Goal: Check status: Check status

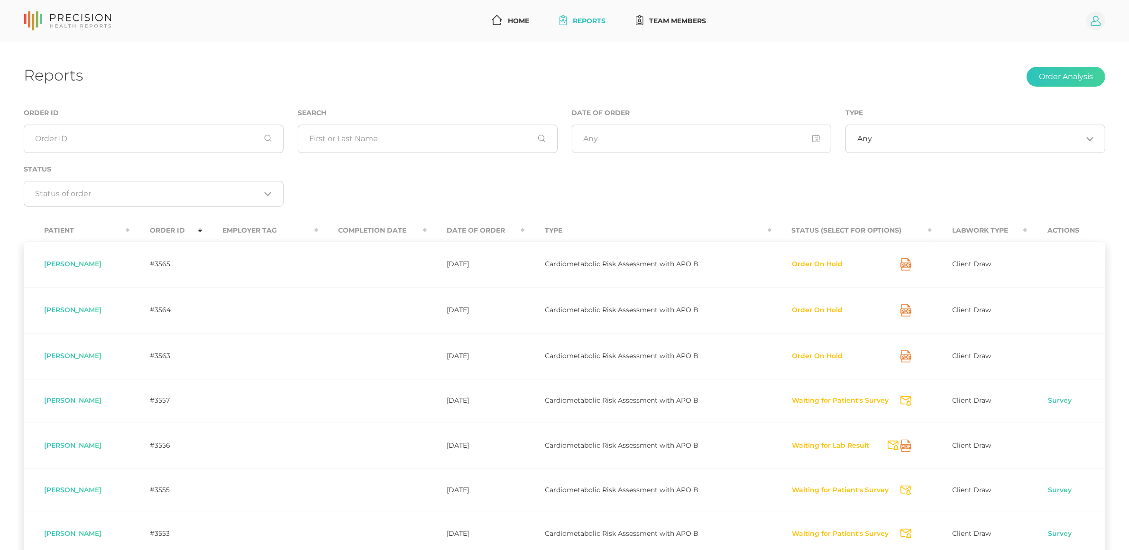
click at [1098, 18] on icon at bounding box center [1096, 21] width 10 height 10
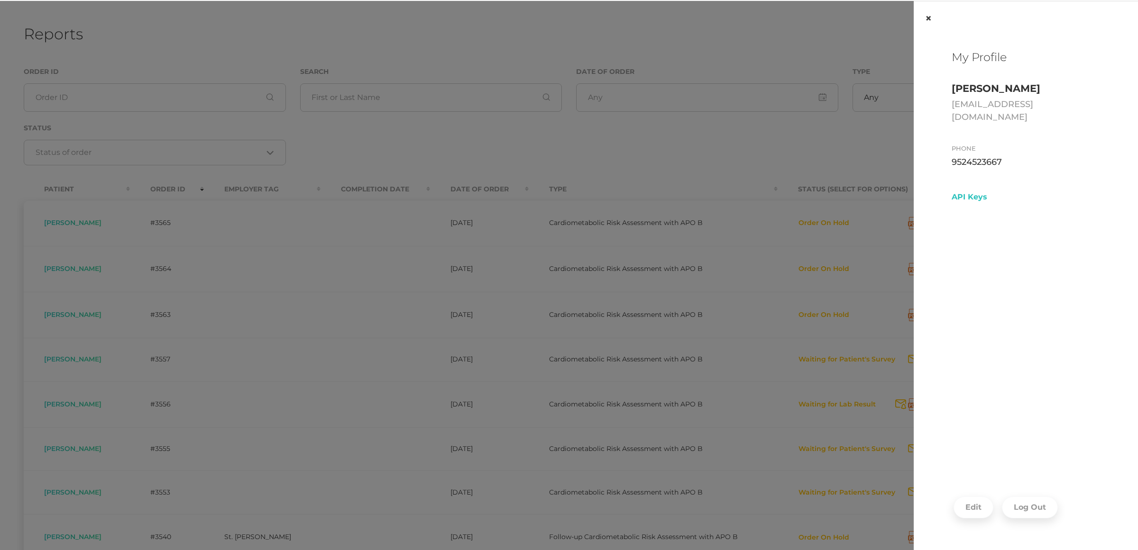
click at [927, 18] on button "×" at bounding box center [927, 18] width 29 height 34
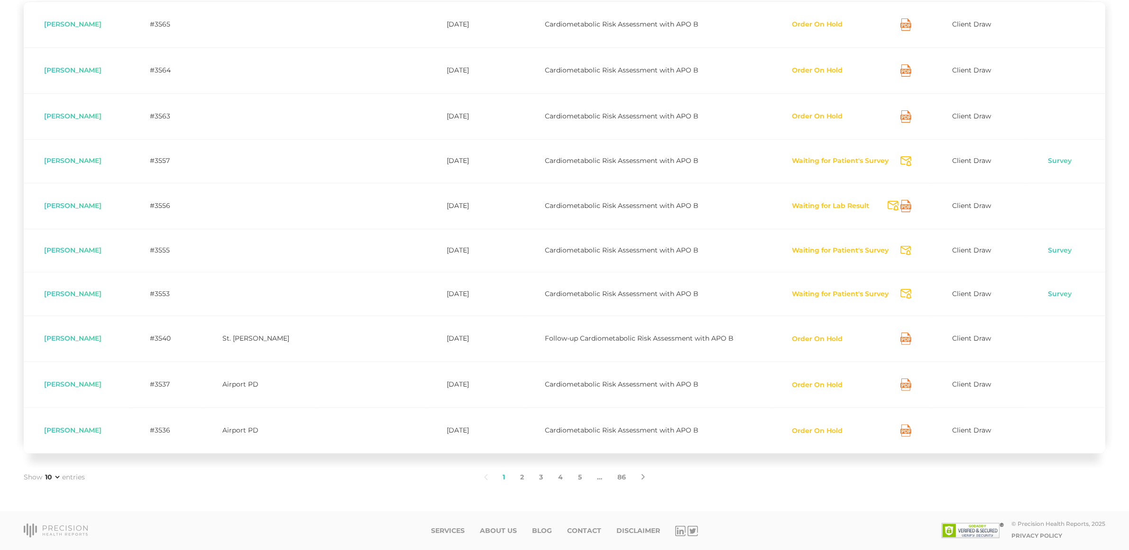
scroll to position [242, 0]
click at [821, 384] on button "Order On Hold" at bounding box center [818, 385] width 52 height 9
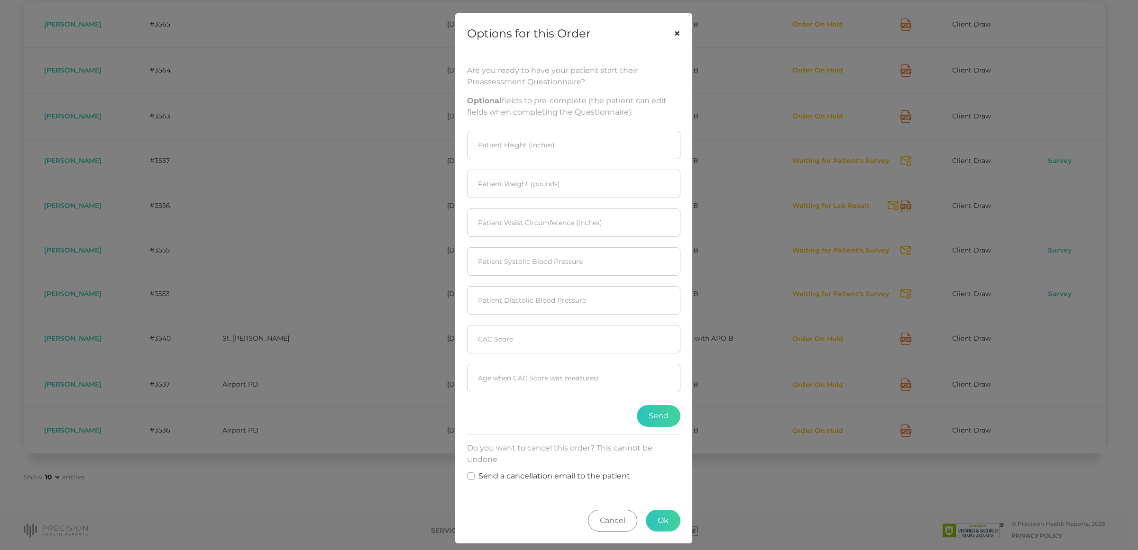
click at [672, 36] on button "×" at bounding box center [676, 34] width 29 height 40
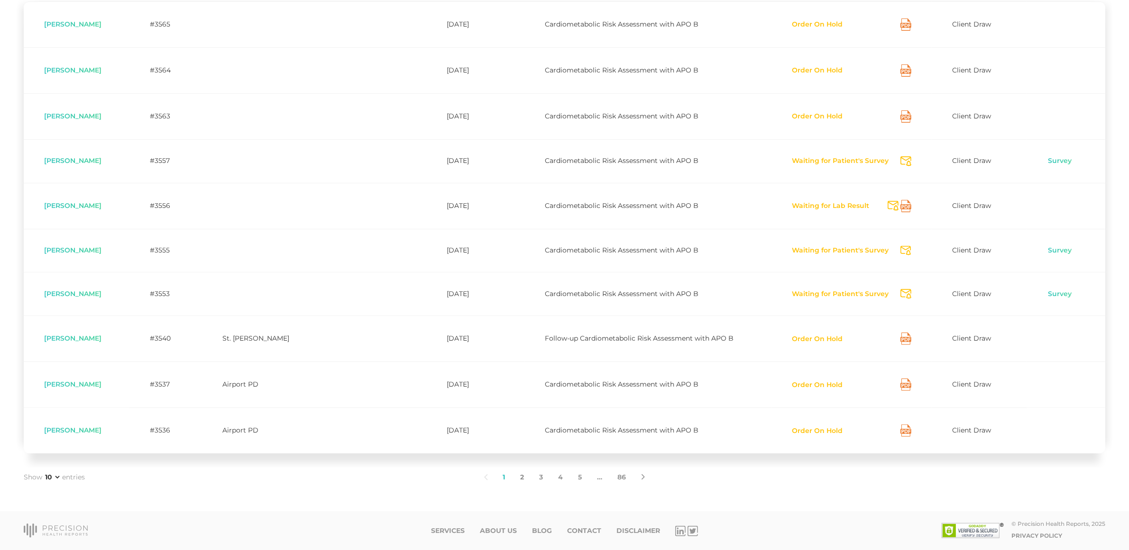
click at [518, 479] on link "2" at bounding box center [522, 478] width 19 height 20
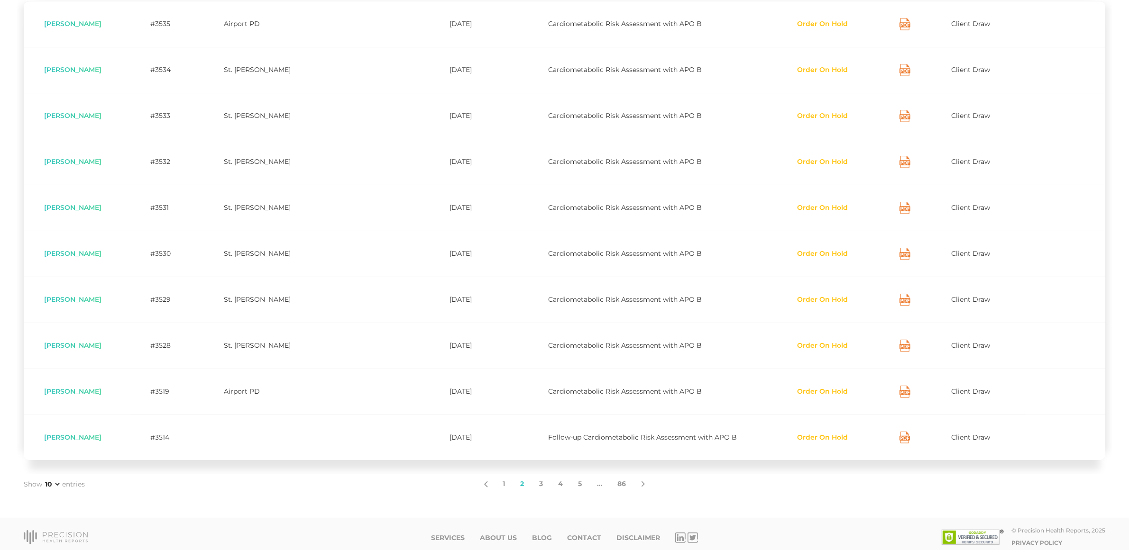
scroll to position [249, 0]
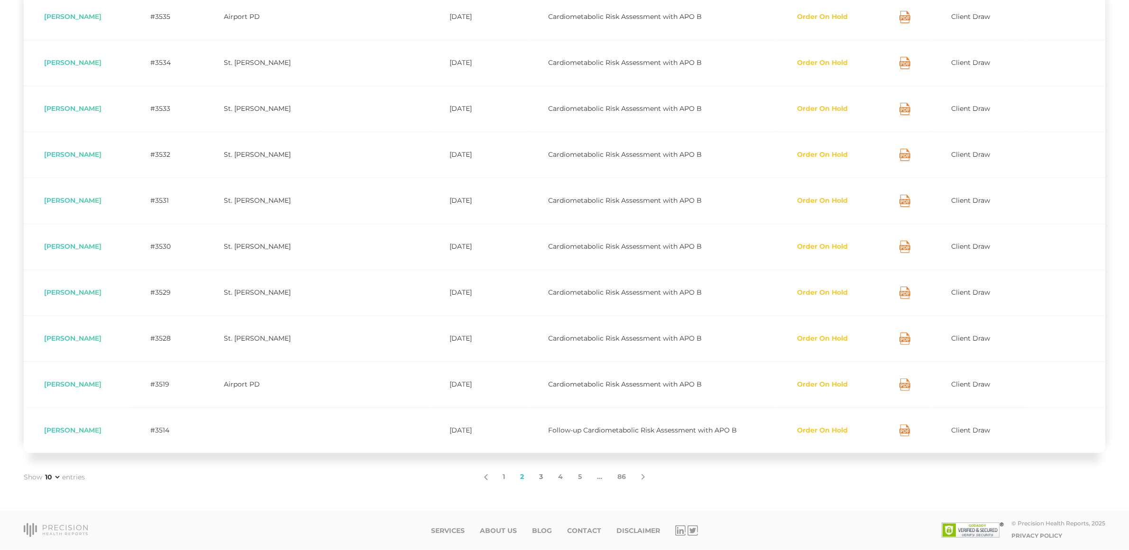
click at [543, 476] on link "3" at bounding box center [541, 477] width 19 height 20
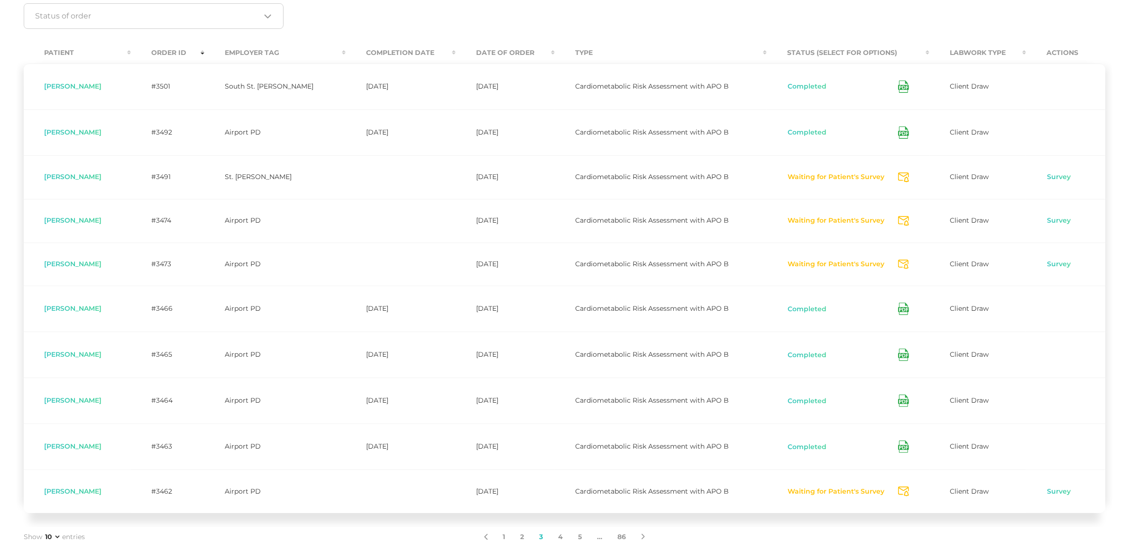
scroll to position [237, 0]
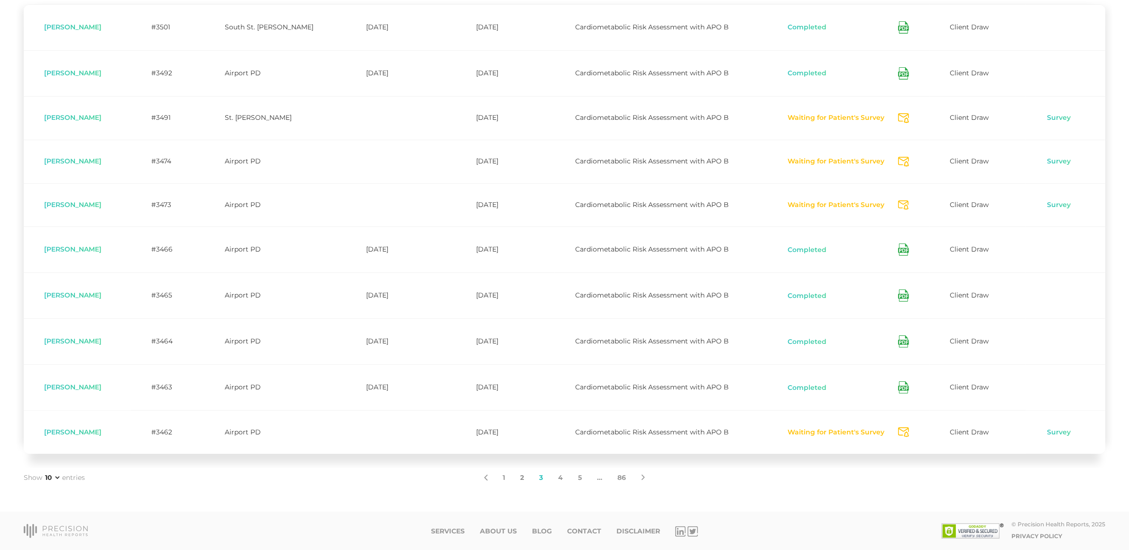
click at [522, 482] on link "2" at bounding box center [522, 478] width 19 height 20
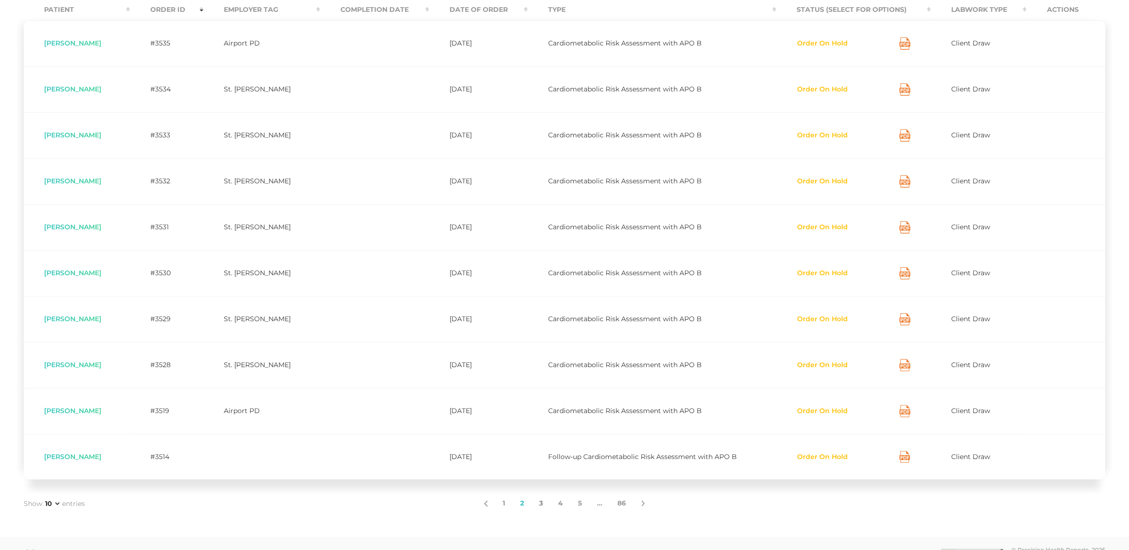
click at [542, 508] on link "3" at bounding box center [541, 504] width 19 height 20
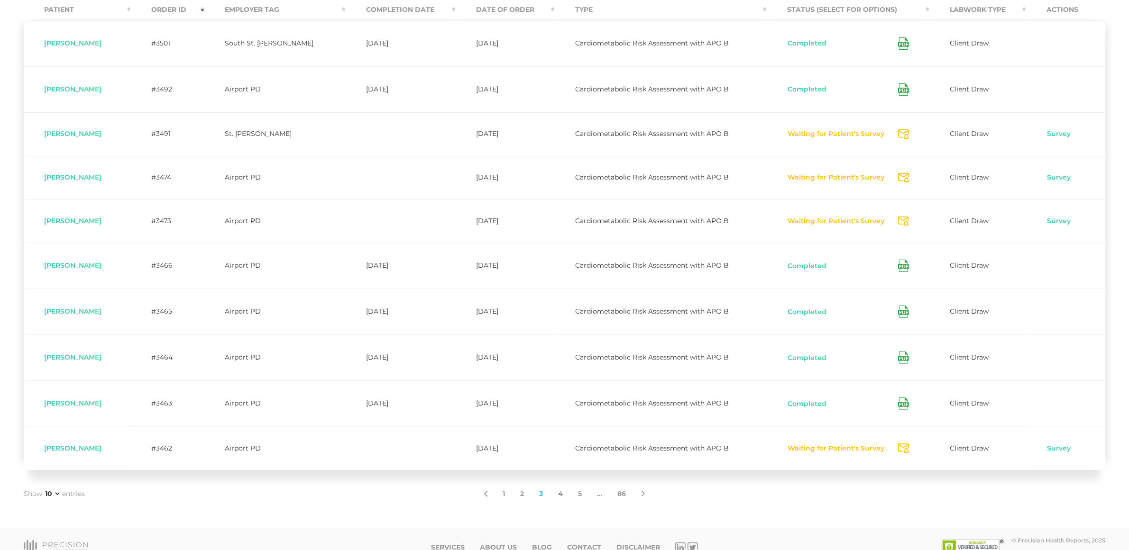
click at [555, 494] on link "4" at bounding box center [561, 494] width 20 height 20
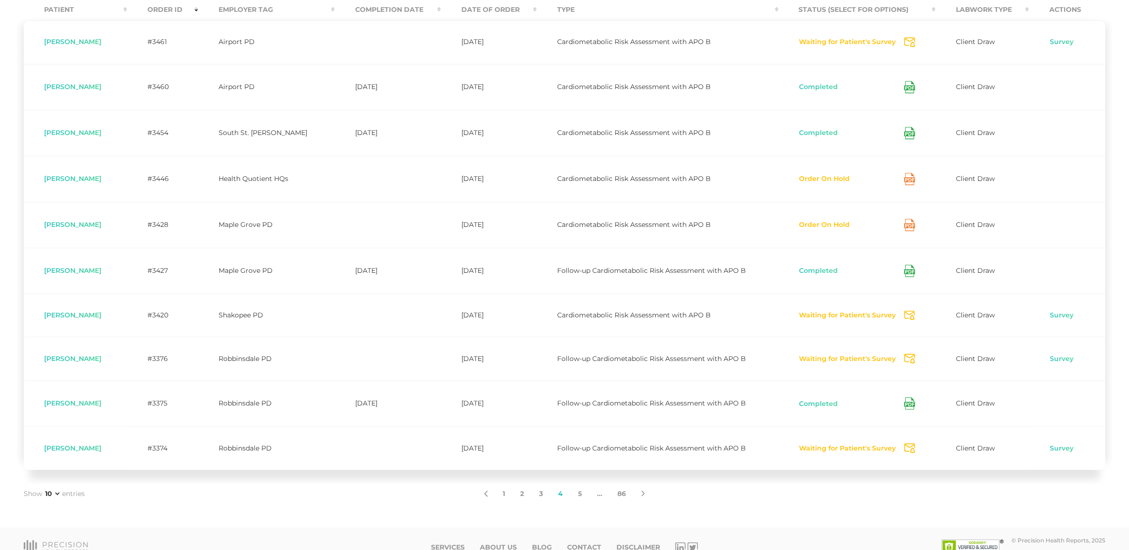
click at [908, 135] on icon at bounding box center [908, 134] width 5 height 2
click at [867, 362] on button "Waiting for Patient's Survey" at bounding box center [848, 359] width 98 height 9
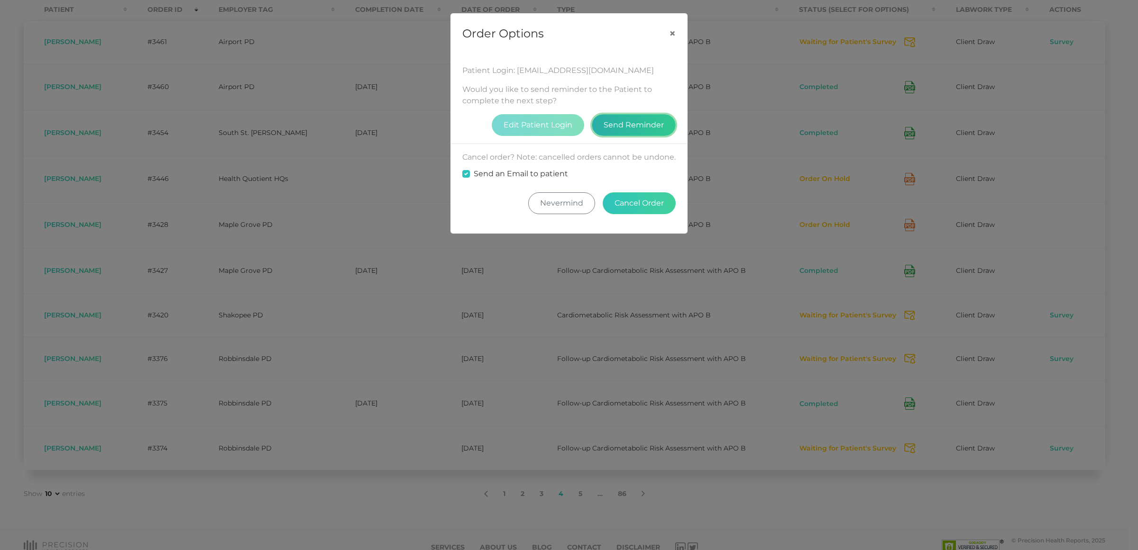
click at [605, 121] on button "Send Reminder" at bounding box center [634, 125] width 84 height 22
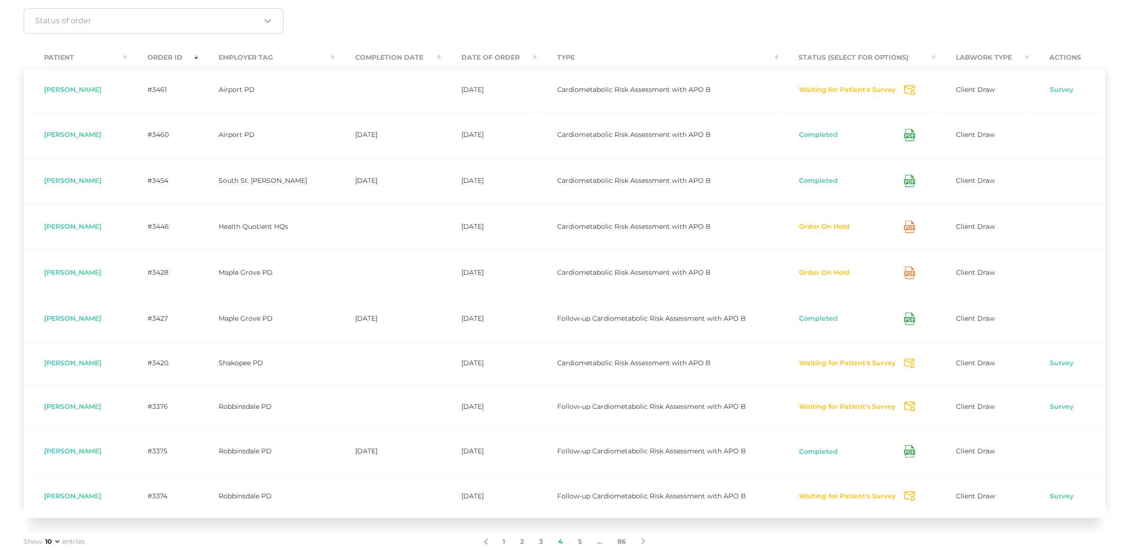
scroll to position [240, 0]
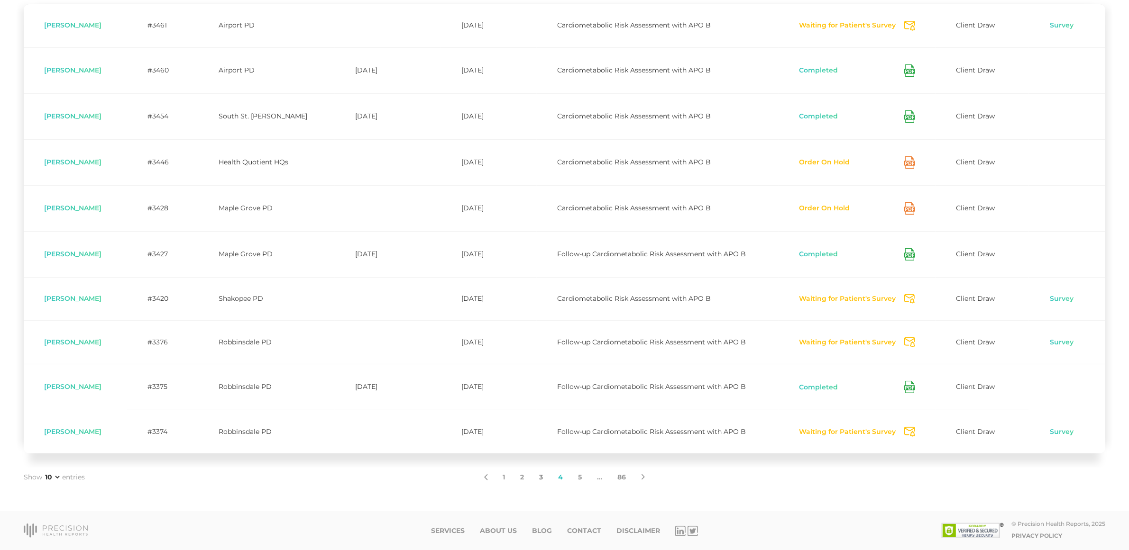
click at [546, 478] on link "3" at bounding box center [541, 478] width 19 height 20
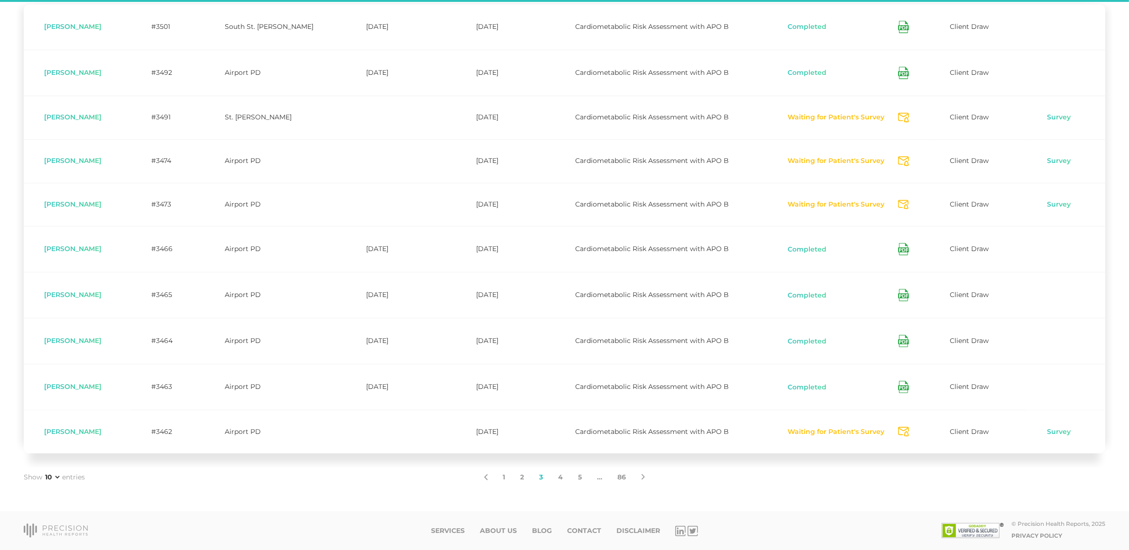
scroll to position [221, 0]
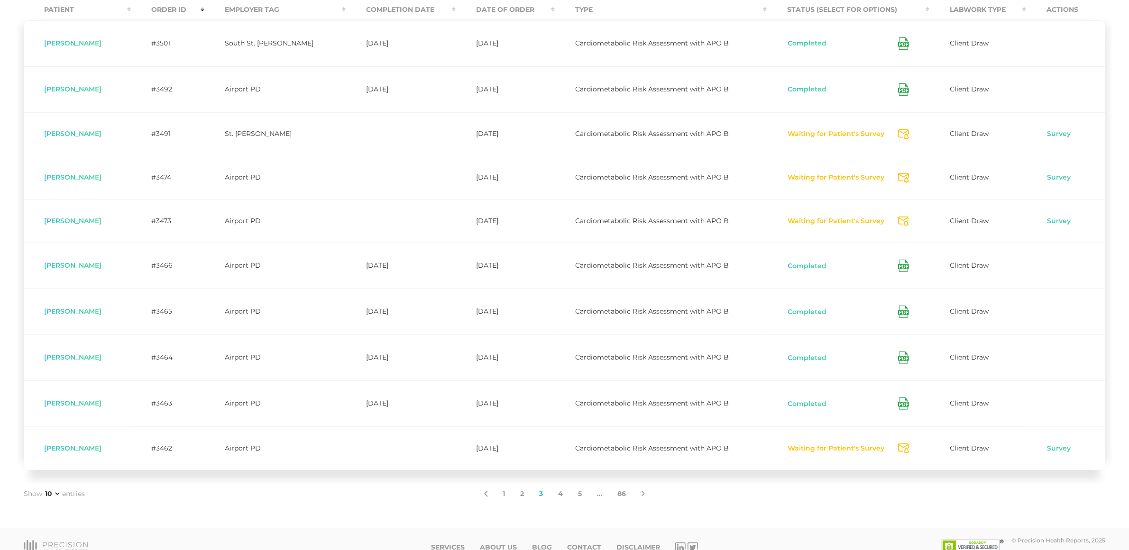
click at [904, 361] on icon at bounding box center [903, 358] width 11 height 12
click at [902, 311] on icon at bounding box center [903, 312] width 11 height 12
click at [899, 269] on icon at bounding box center [903, 266] width 11 height 12
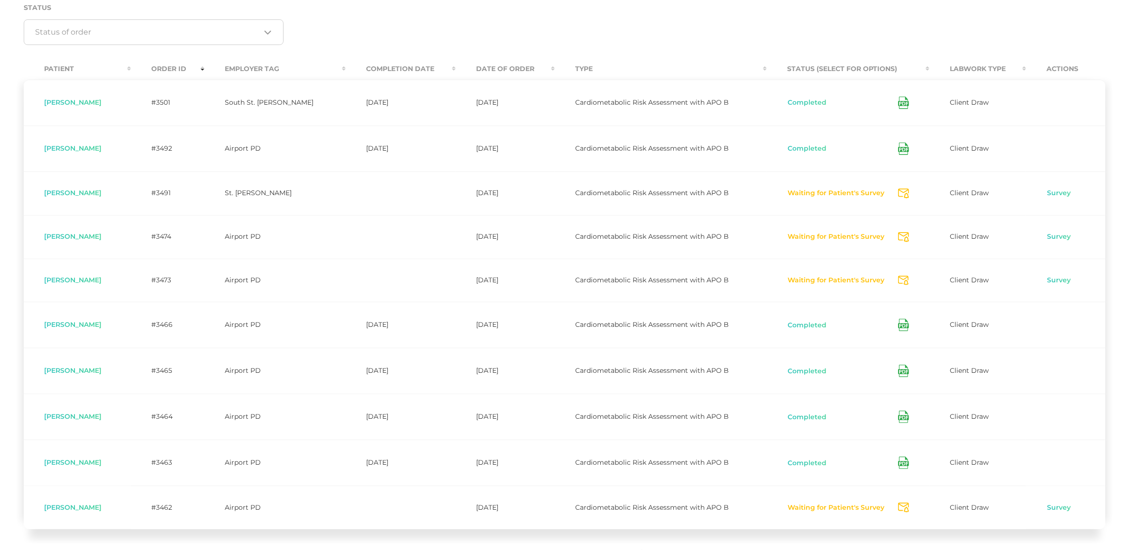
scroll to position [102, 0]
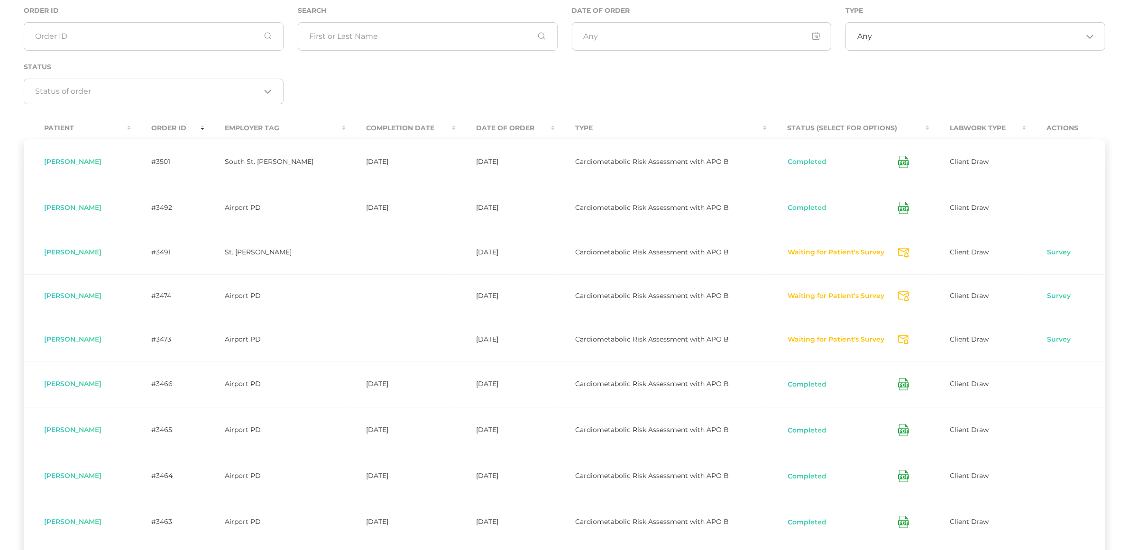
click at [817, 341] on button "Waiting for Patient's Survey" at bounding box center [836, 339] width 98 height 9
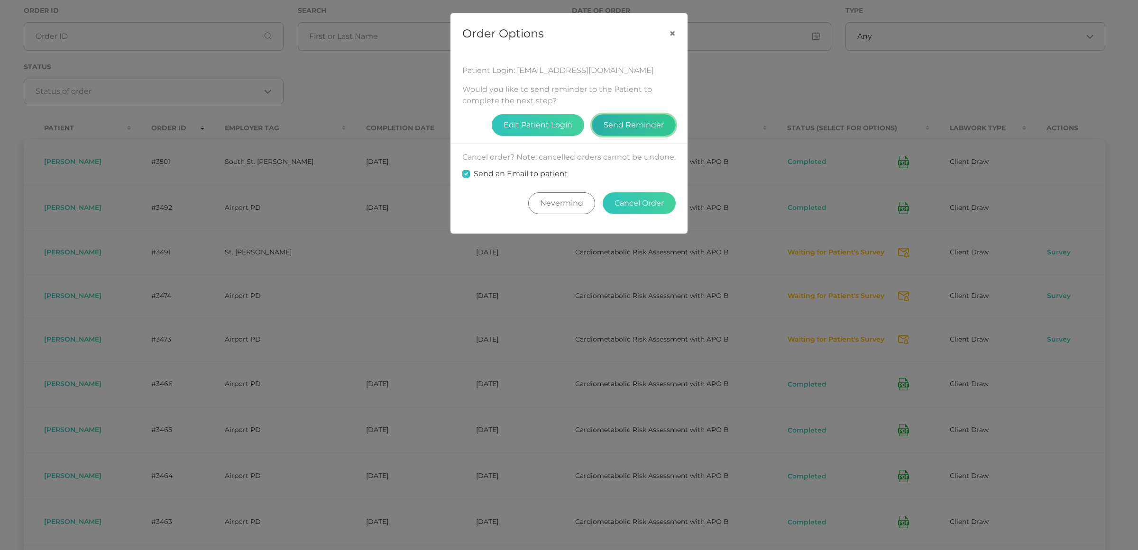
click at [623, 128] on button "Send Reminder" at bounding box center [634, 125] width 84 height 22
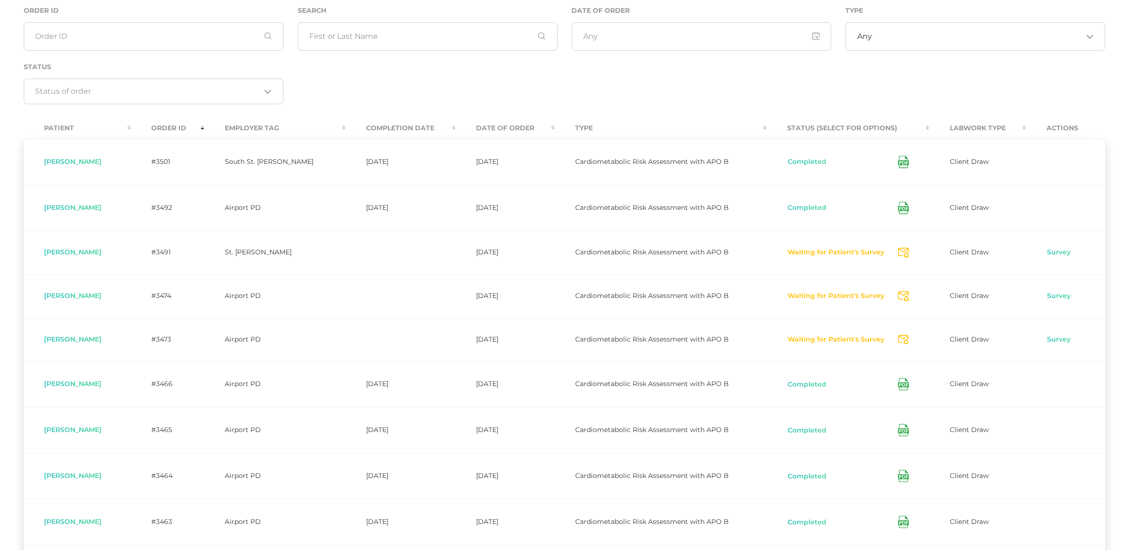
click at [797, 297] on button "Waiting for Patient's Survey" at bounding box center [836, 296] width 98 height 9
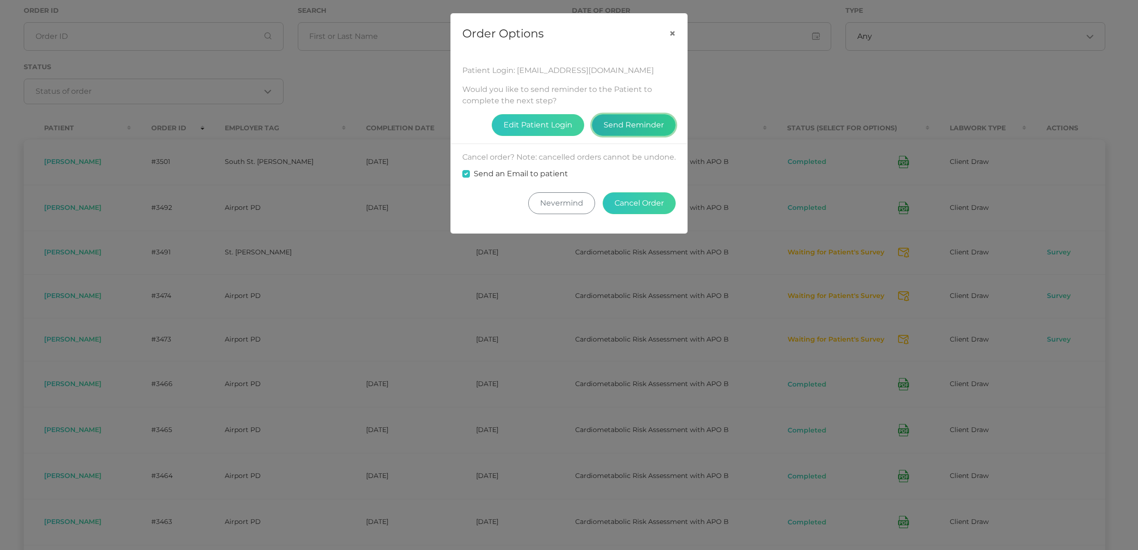
click at [623, 117] on button "Send Reminder" at bounding box center [634, 125] width 84 height 22
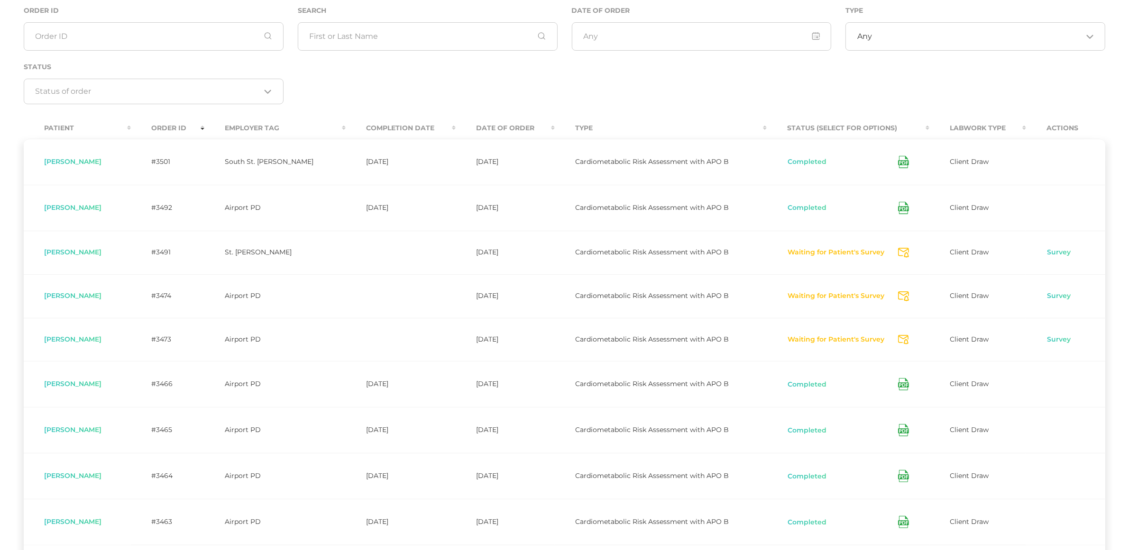
click at [833, 256] on button "Waiting for Patient's Survey" at bounding box center [836, 252] width 98 height 9
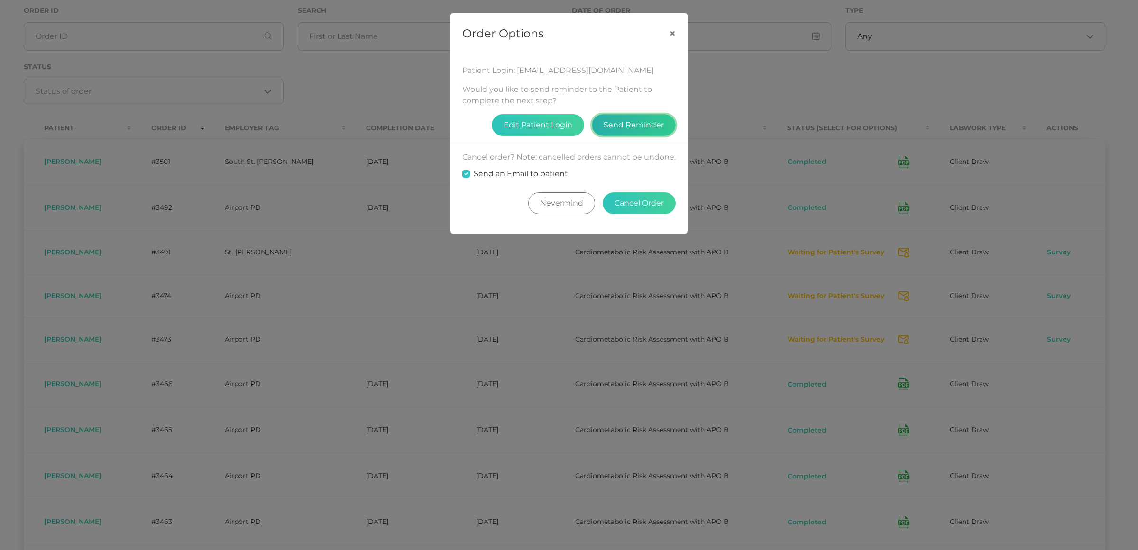
click at [644, 125] on button "Send Reminder" at bounding box center [634, 125] width 84 height 22
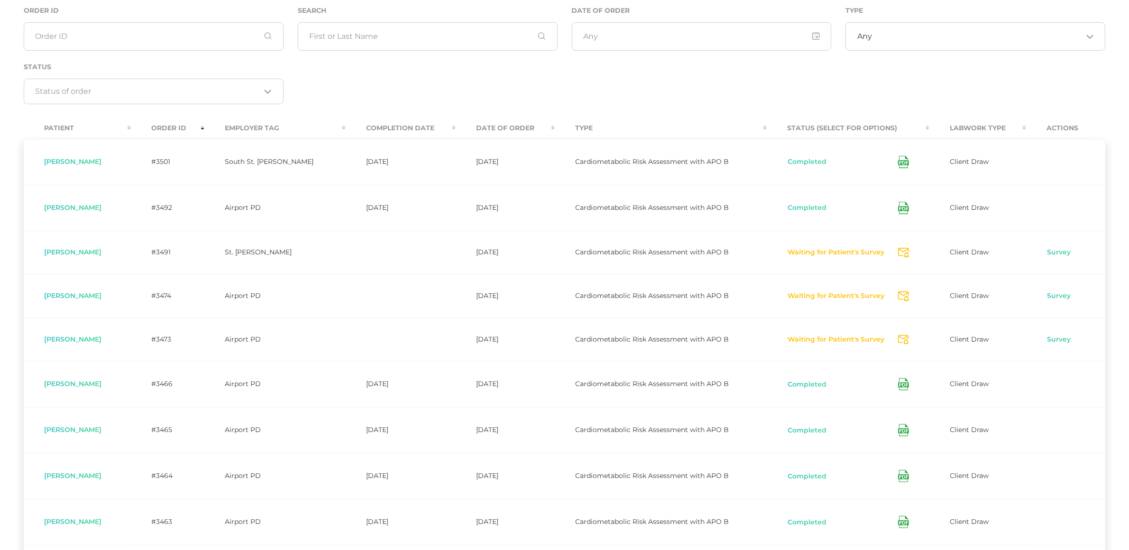
click at [904, 216] on td "Completed" at bounding box center [847, 208] width 163 height 46
click at [903, 211] on icon at bounding box center [903, 208] width 11 height 12
click at [903, 210] on icon at bounding box center [903, 208] width 11 height 12
click at [902, 165] on icon at bounding box center [903, 162] width 11 height 12
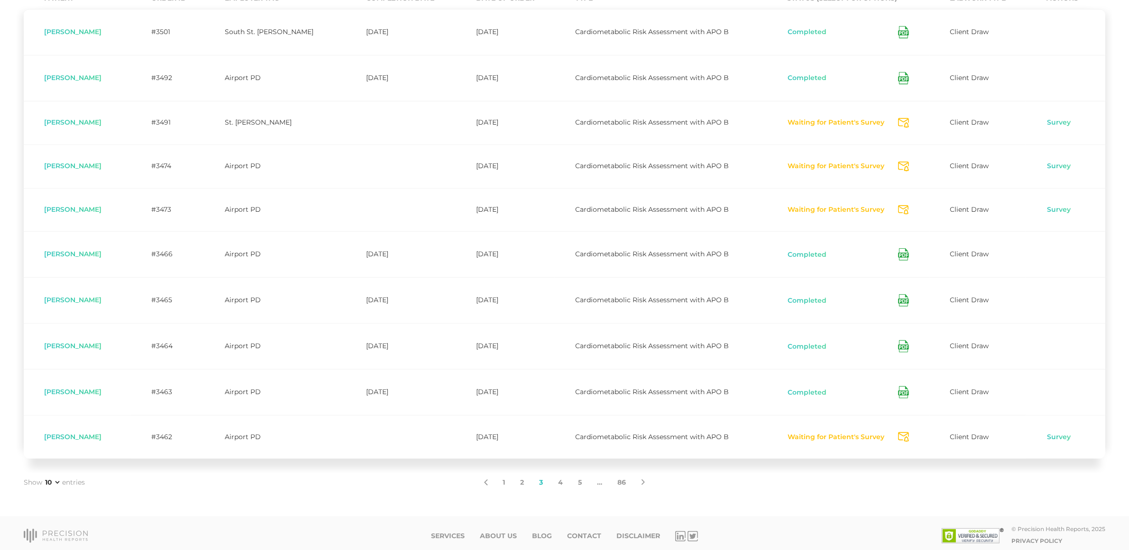
scroll to position [240, 0]
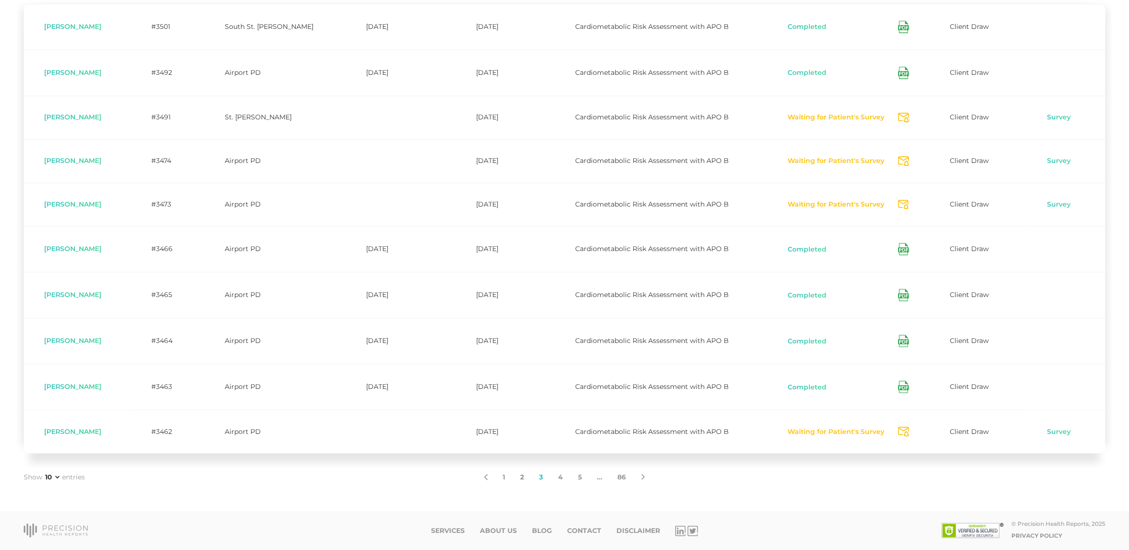
click at [522, 478] on link "2" at bounding box center [522, 478] width 19 height 20
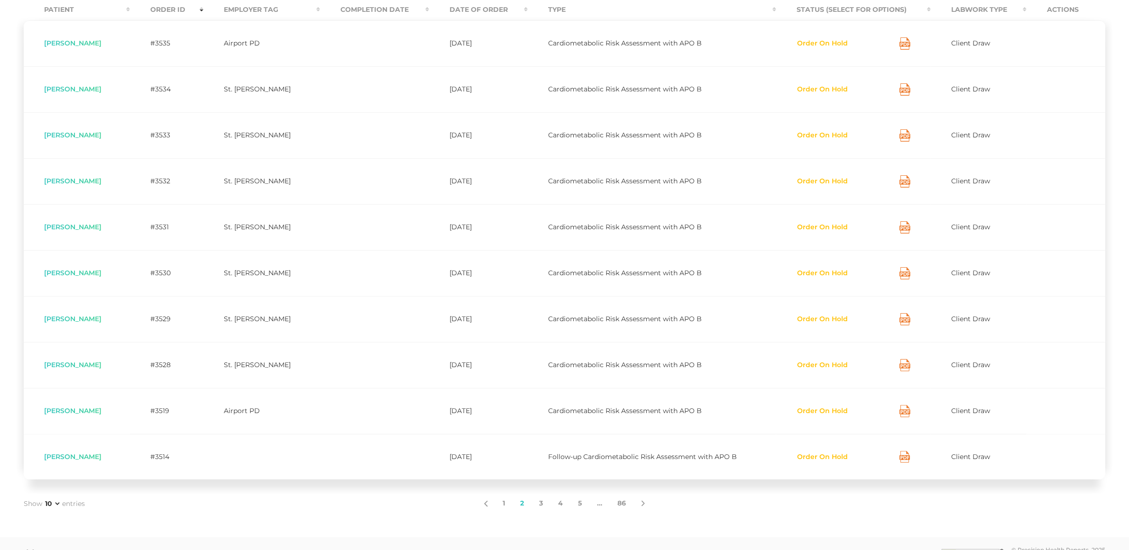
scroll to position [162, 0]
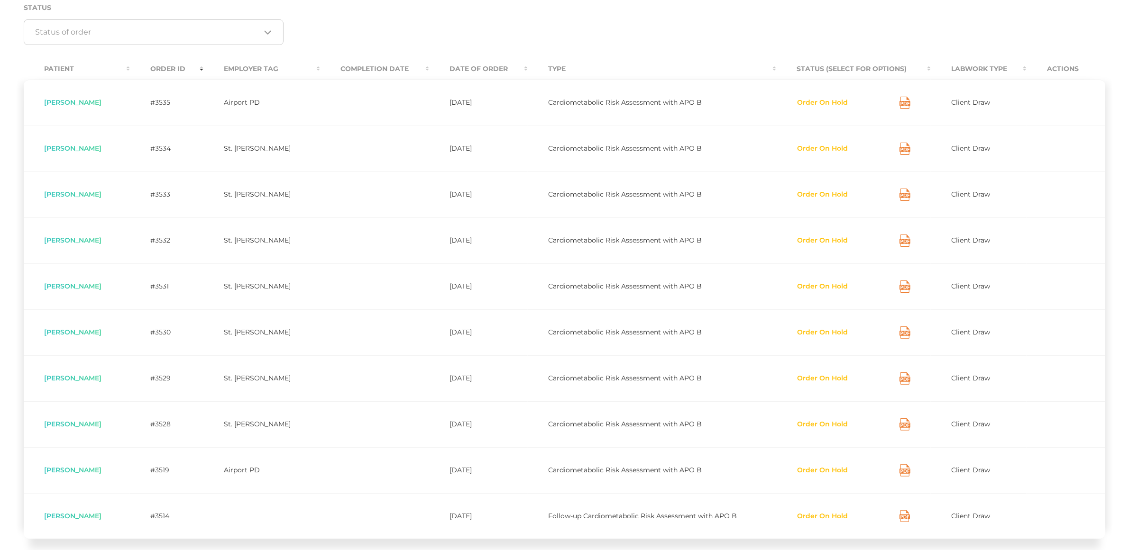
click at [830, 473] on button "Order On Hold" at bounding box center [822, 470] width 52 height 9
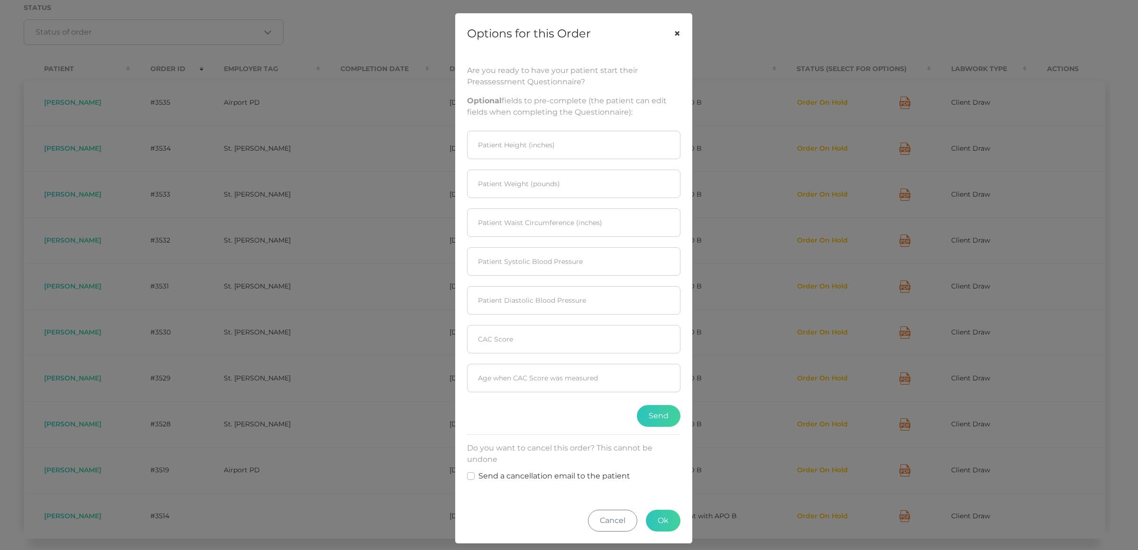
click at [669, 34] on button "×" at bounding box center [676, 34] width 29 height 40
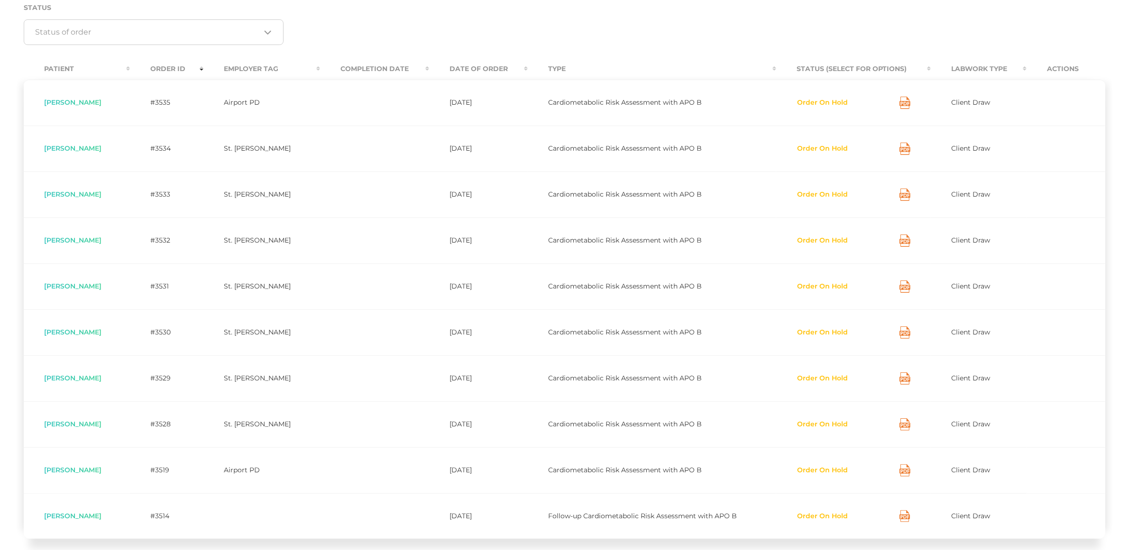
click at [902, 474] on icon at bounding box center [904, 471] width 11 height 12
click at [800, 468] on button "Order On Hold" at bounding box center [822, 470] width 52 height 9
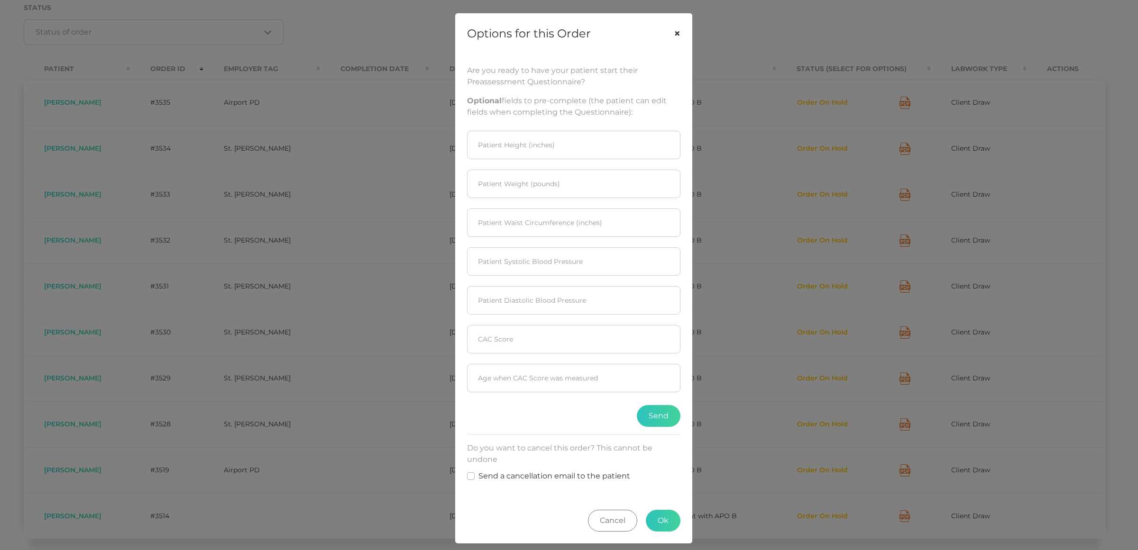
click at [676, 34] on button "×" at bounding box center [676, 34] width 29 height 40
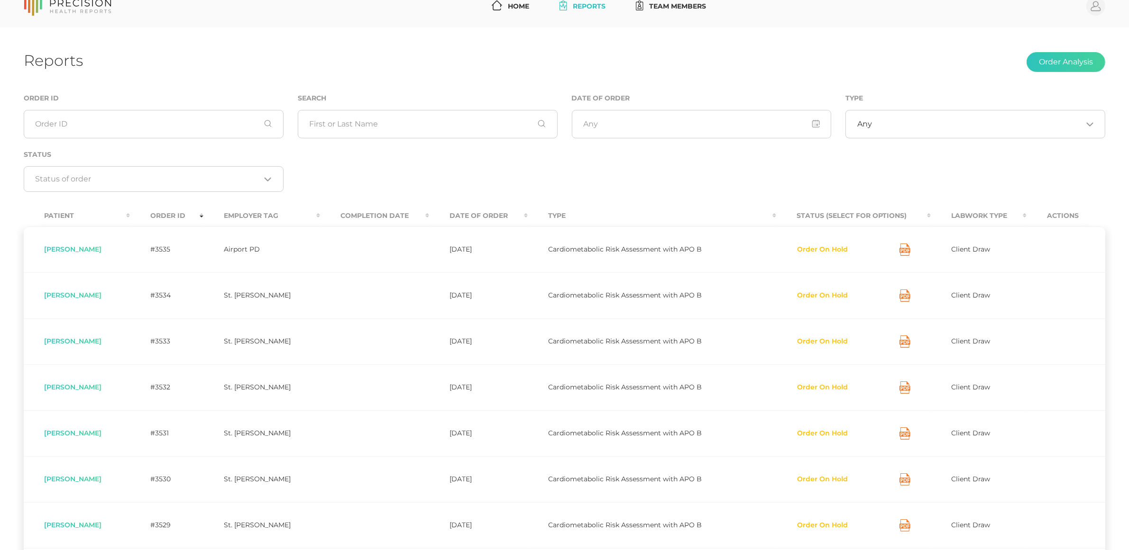
scroll to position [0, 0]
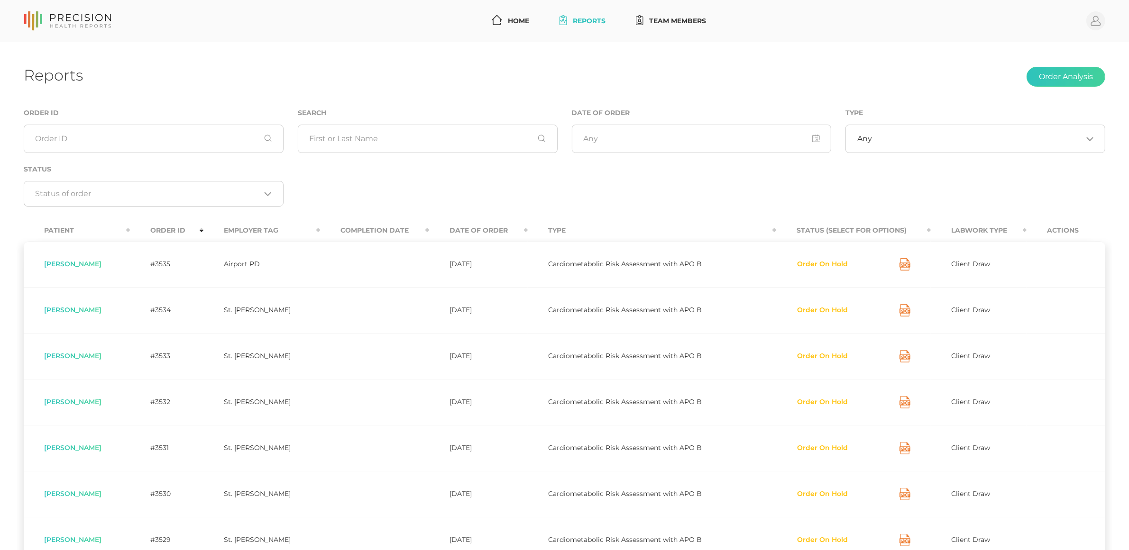
click at [94, 411] on td "[PERSON_NAME]" at bounding box center [77, 402] width 106 height 46
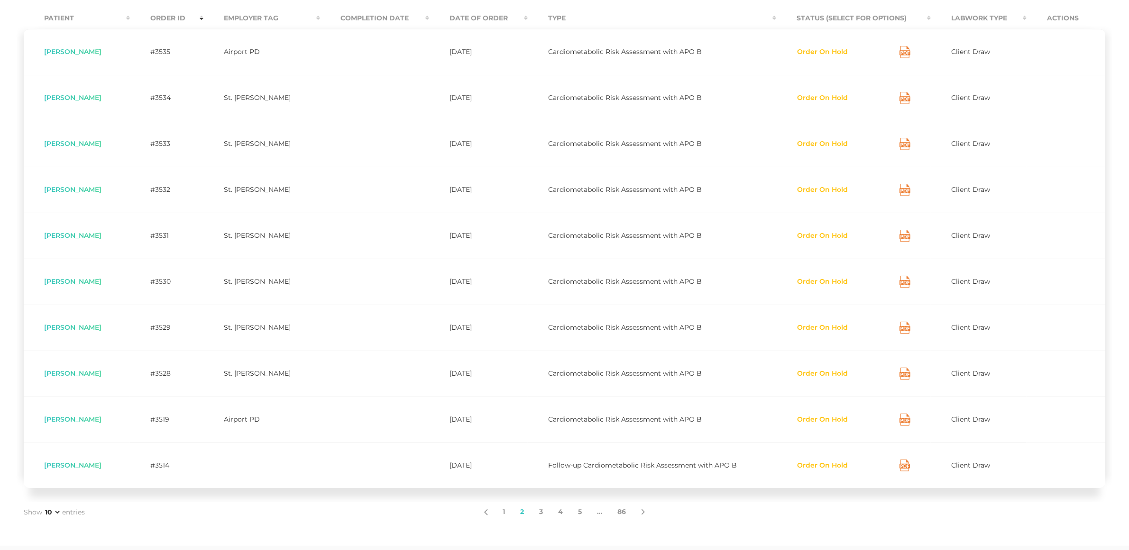
scroll to position [249, 0]
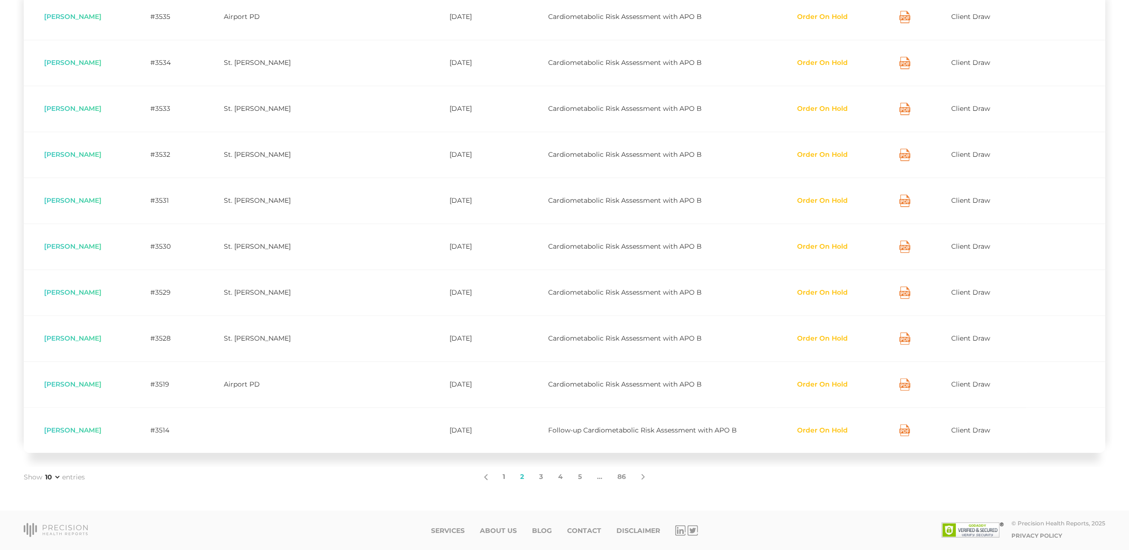
click at [502, 478] on link "1" at bounding box center [504, 477] width 18 height 20
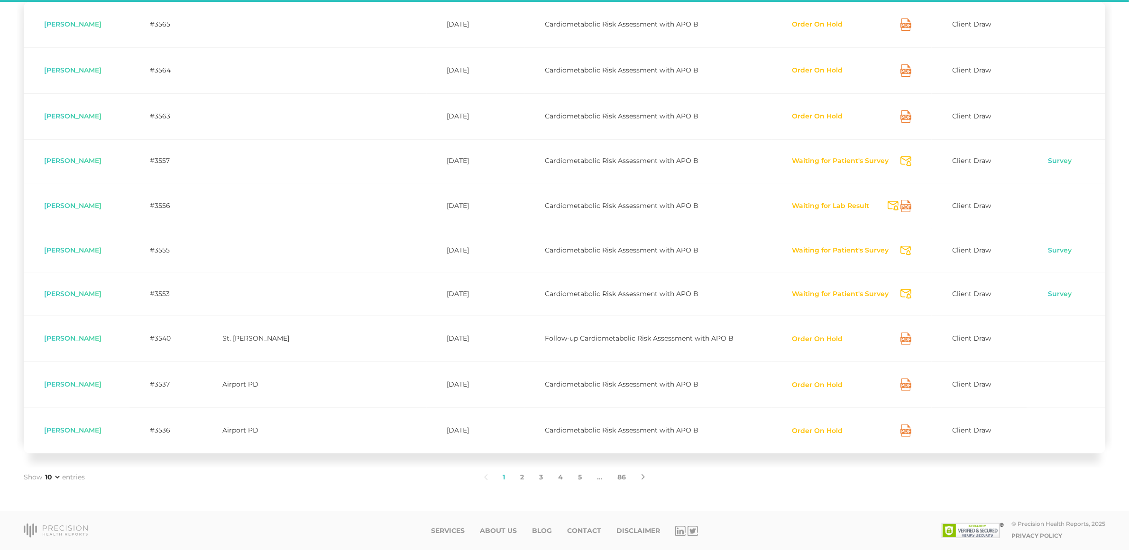
scroll to position [221, 0]
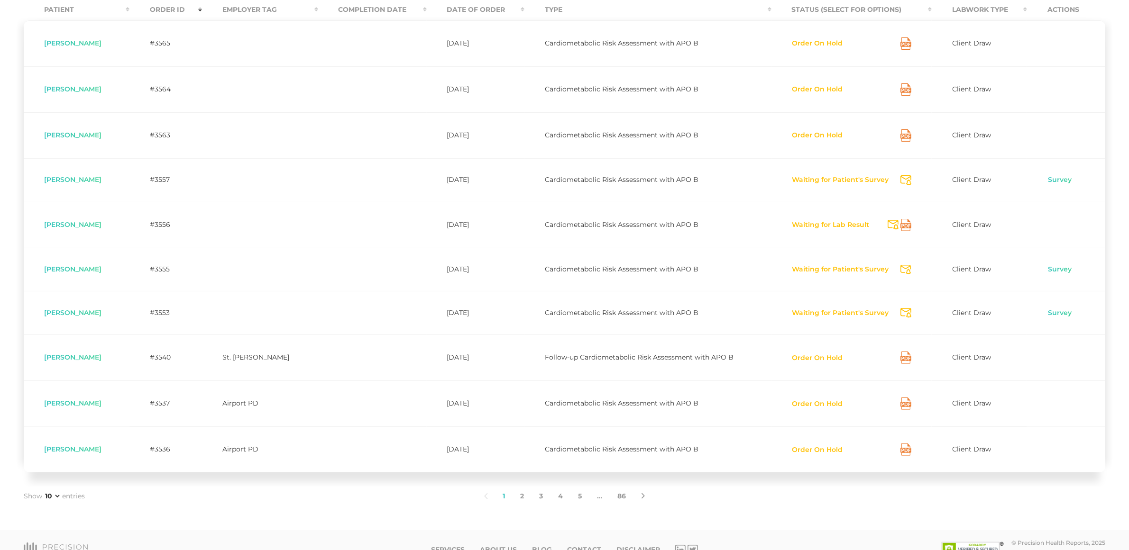
click at [427, 447] on td "[DATE]" at bounding box center [476, 450] width 98 height 46
click at [218, 374] on td "St. [PERSON_NAME]" at bounding box center [260, 358] width 116 height 46
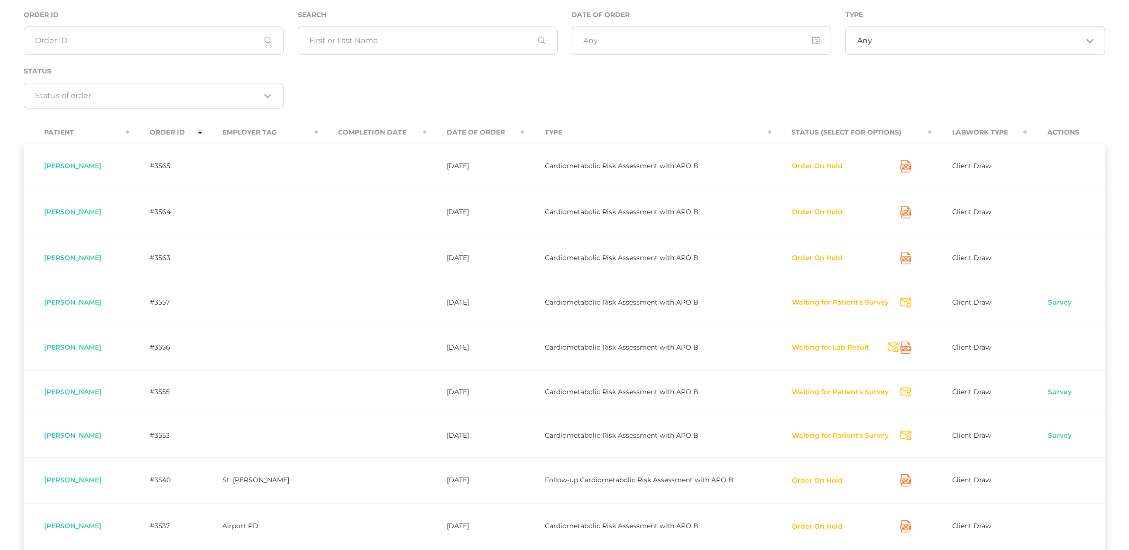
scroll to position [0, 0]
